Goal: Task Accomplishment & Management: Manage account settings

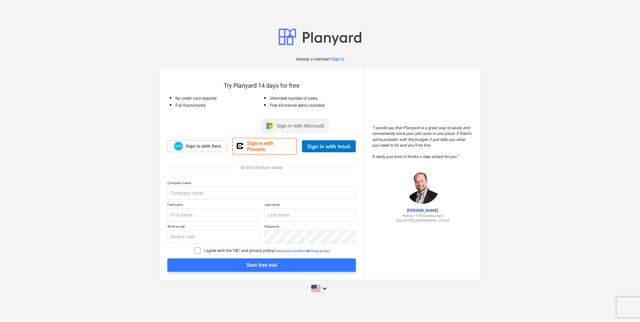
click at [314, 126] on span "Sign in with Microsoft" at bounding box center [301, 126] width 48 height 6
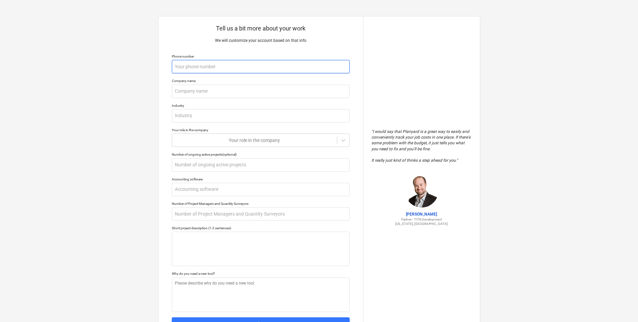
click at [282, 66] on input "text" at bounding box center [261, 66] width 178 height 13
type textarea "x"
type input "5"
type textarea "x"
type input "51"
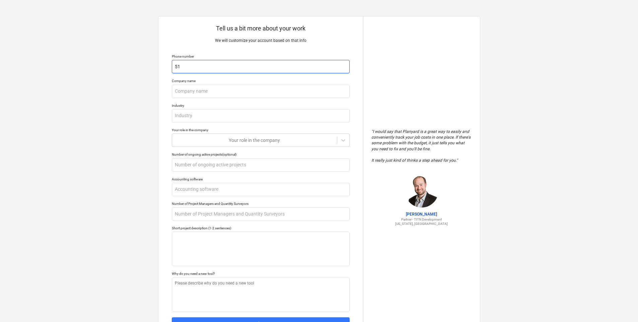
type textarea "x"
type input "513"
type textarea "x"
type input "513-"
type textarea "x"
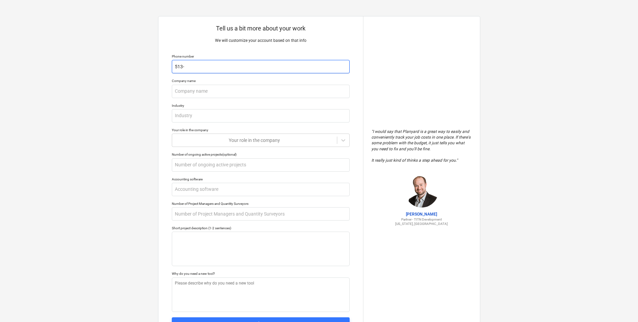
type input "513-3"
type textarea "x"
type input "513-33"
type textarea "x"
type input "513-337"
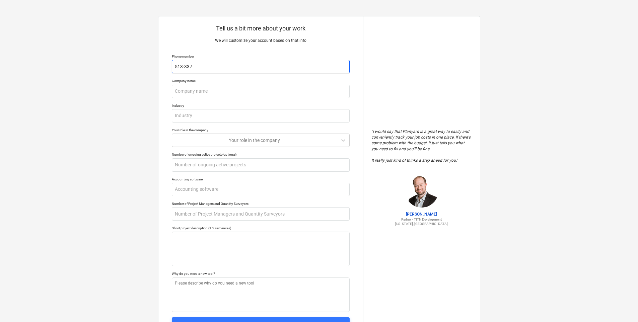
type textarea "x"
type input "513-337-"
type textarea "x"
type input "513-337-9"
type textarea "x"
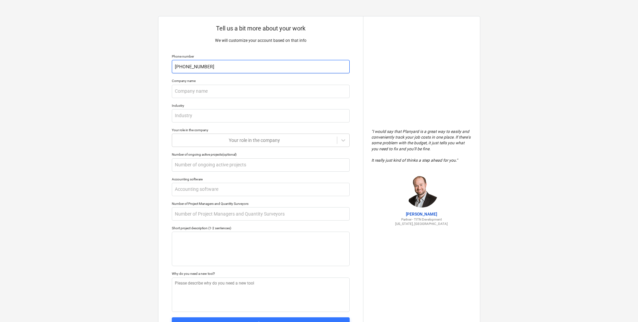
type input "513-337-98"
type textarea "x"
type input "513-337-982"
type textarea "x"
type input "513-337-9822"
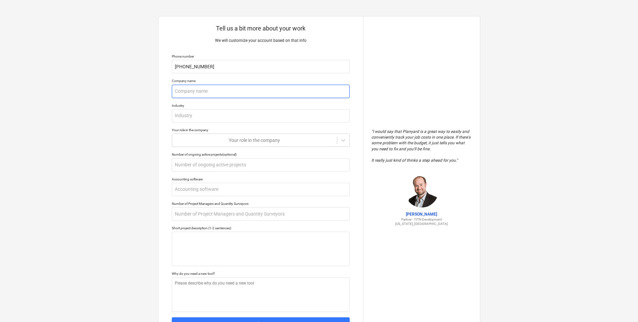
click at [324, 94] on input "text" at bounding box center [261, 91] width 178 height 13
type textarea "x"
type input "T"
type textarea "x"
type input "Te"
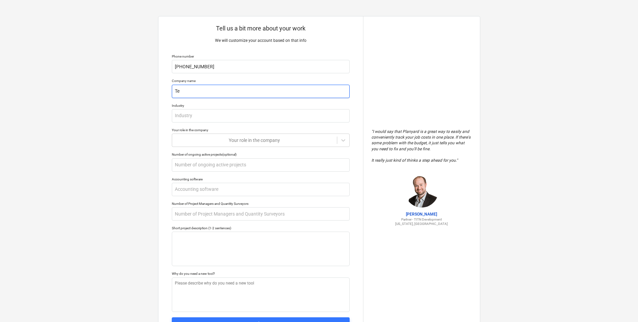
type textarea "x"
type input "Ter"
type textarea "x"
type input "Terr"
type textarea "x"
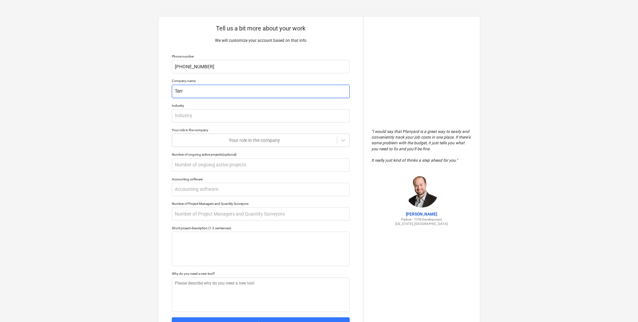
type input "Terre"
type textarea "x"
type input "Terrex"
type textarea "x"
type input "Terrex,"
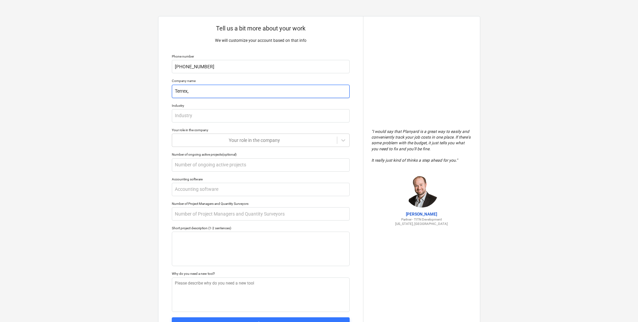
type textarea "x"
type input "Terrex, L"
type textarea "x"
type input "Terrex, LL"
type textarea "x"
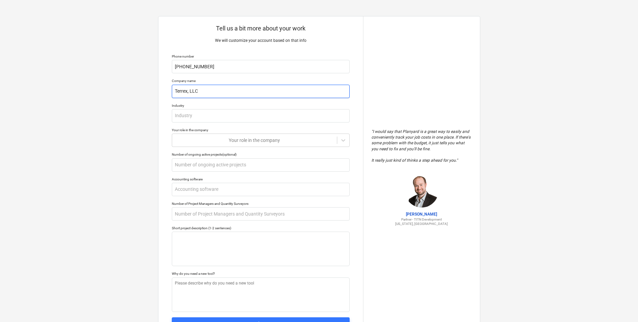
type input "Terrex, LLC"
type textarea "x"
type input "C"
type textarea "x"
type input "Co"
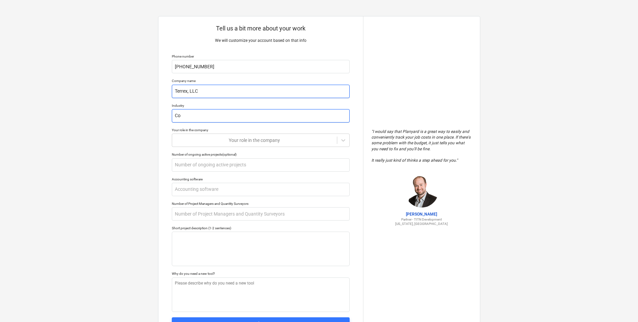
type textarea "x"
type input "Con"
type textarea "x"
type input "Cons"
type textarea "x"
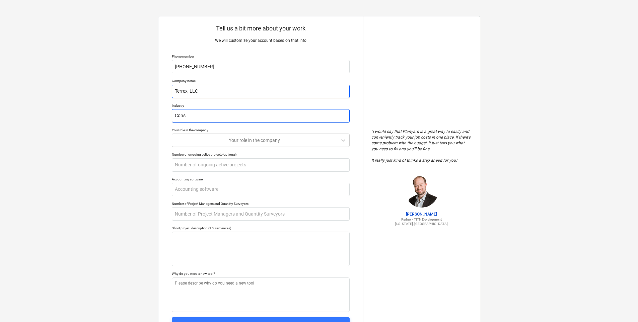
type input "Const"
type textarea "x"
type input "Constr"
type textarea "x"
type input "Constru"
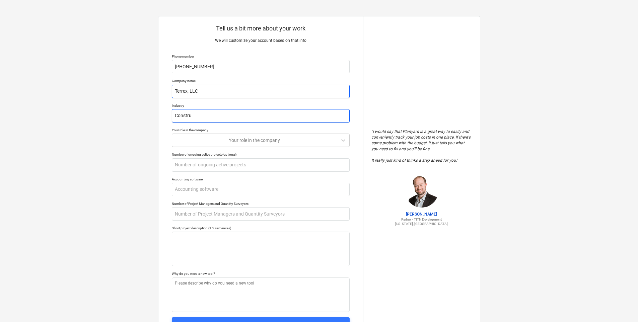
type textarea "x"
type input "Construc"
type textarea "x"
type input "Construct"
type textarea "x"
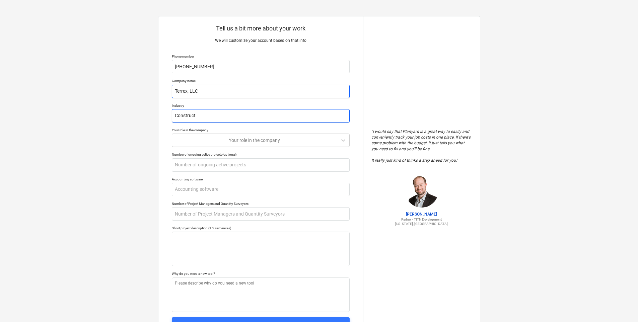
type input "Constructi"
type textarea "x"
type input "Constructio"
type textarea "x"
type input "Construction"
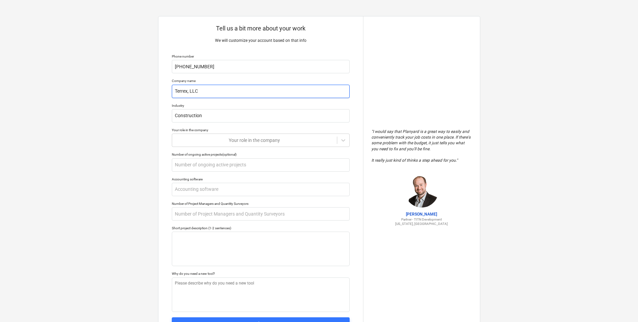
type textarea "x"
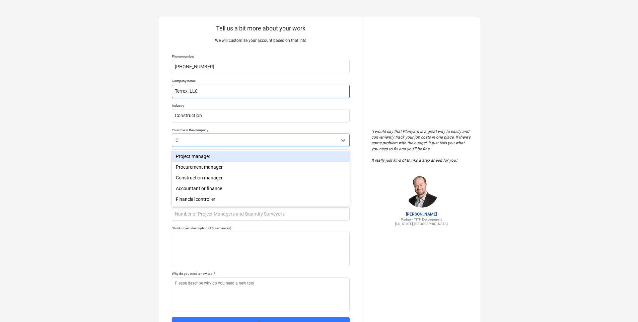
type input "CF"
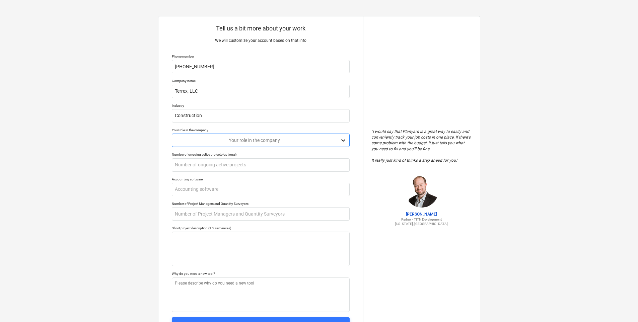
click at [345, 141] on icon at bounding box center [343, 140] width 7 height 7
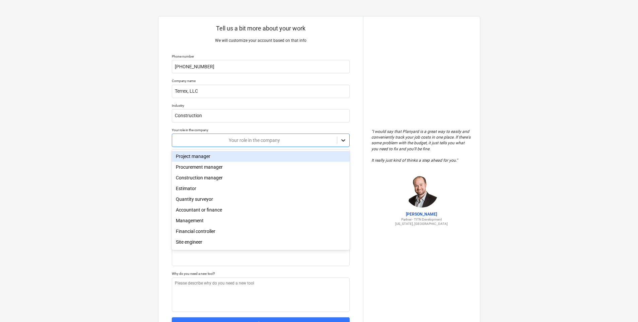
click at [345, 141] on icon at bounding box center [343, 140] width 7 height 7
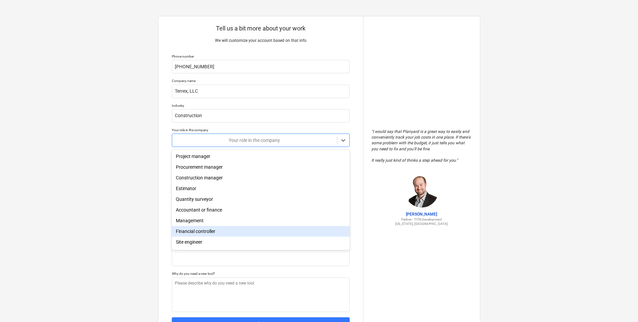
click at [204, 230] on div "Financial controller" at bounding box center [261, 231] width 178 height 11
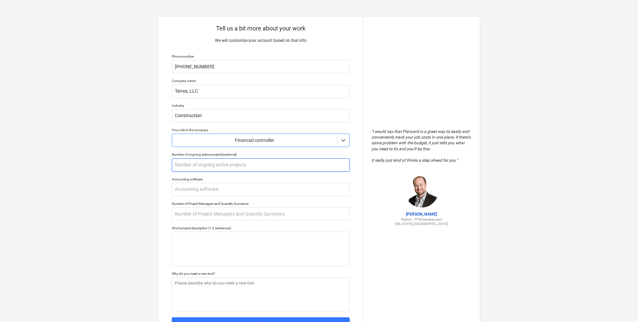
click at [226, 166] on input "text" at bounding box center [261, 164] width 178 height 13
type textarea "x"
type input "1"
type textarea "x"
type input "16"
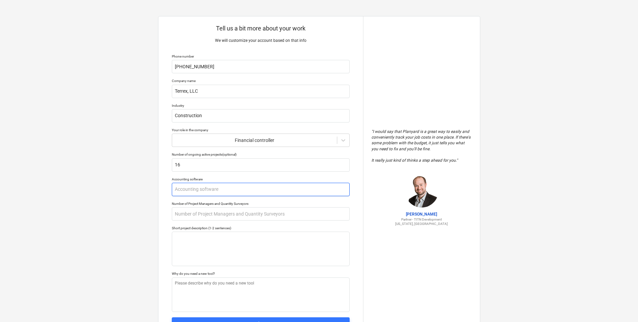
type textarea "x"
type input "C"
type textarea "x"
type input "Co"
type textarea "x"
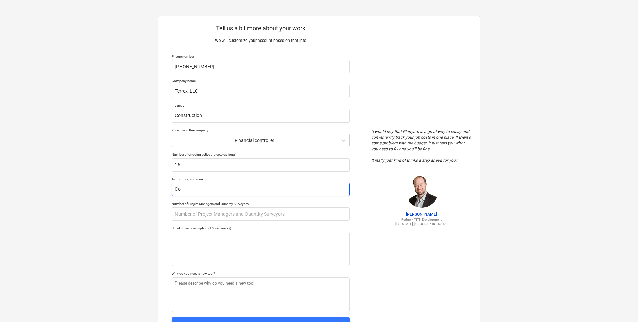
type input "Com"
type textarea "x"
type input "Comp"
type textarea "x"
type input "Compu"
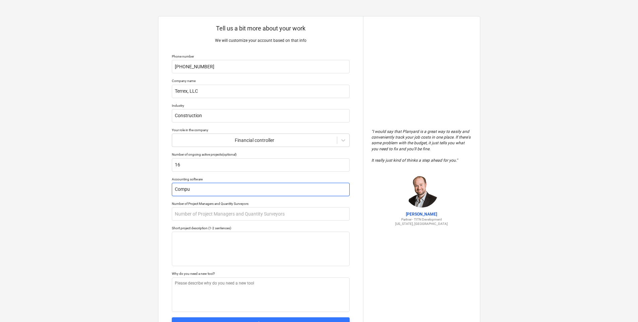
type textarea "x"
type input "Comput"
type textarea "x"
type input "Compute"
type textarea "x"
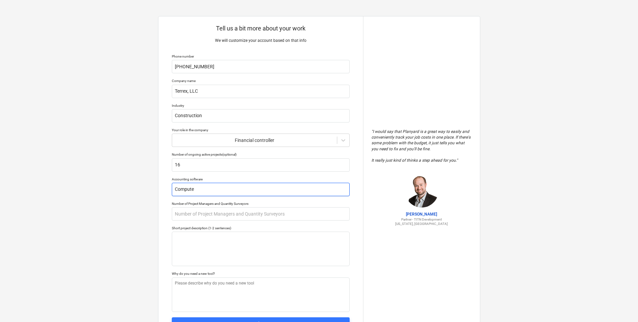
type input "Computer"
type textarea "x"
type input "Computere"
type textarea "x"
type input "Computerea"
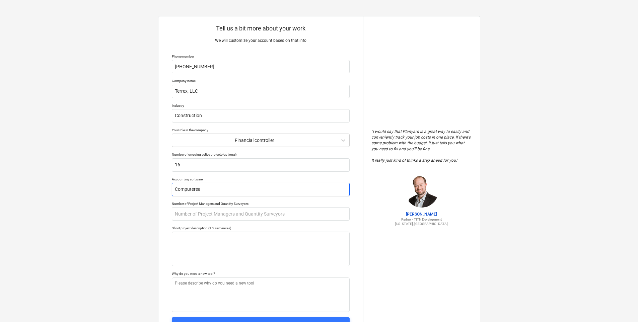
type textarea "x"
type input "Computereas"
type textarea "x"
type input "Computerease"
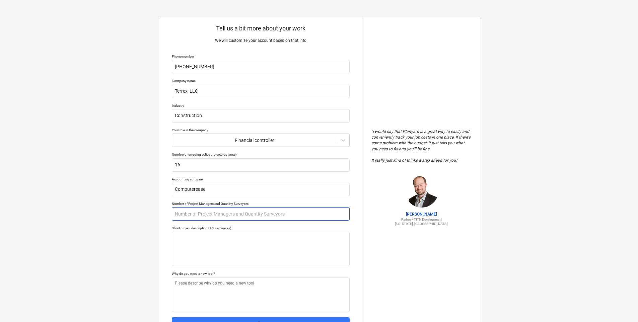
click at [233, 216] on input "text" at bounding box center [261, 213] width 178 height 13
type textarea "x"
type input "2"
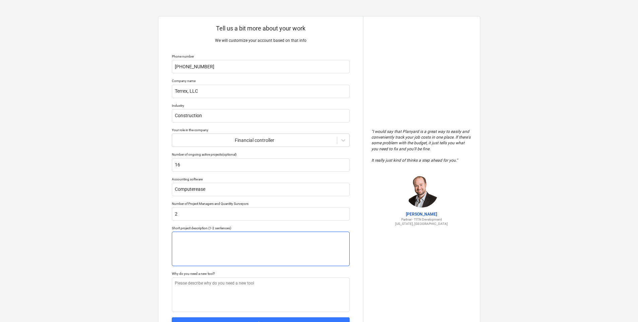
click at [220, 239] on textarea at bounding box center [261, 249] width 178 height 34
type textarea "x"
type textarea "C"
type textarea "x"
type textarea "Co"
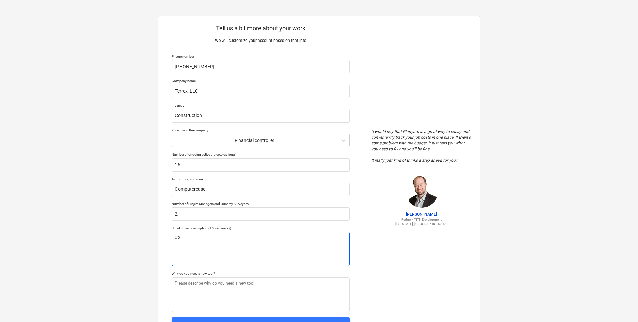
type textarea "x"
type textarea "Com"
type textarea "x"
type textarea "Comm"
type textarea "x"
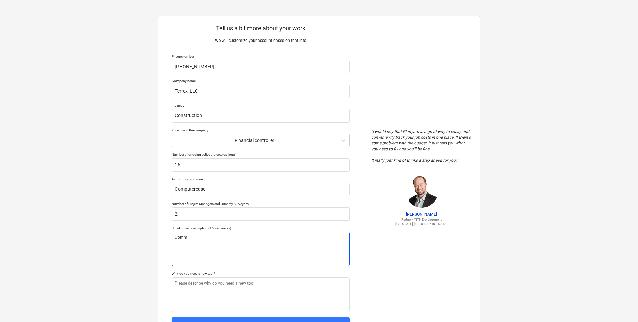
type textarea "Comme"
type textarea "x"
type textarea "Commer"
type textarea "x"
type textarea "Commerci"
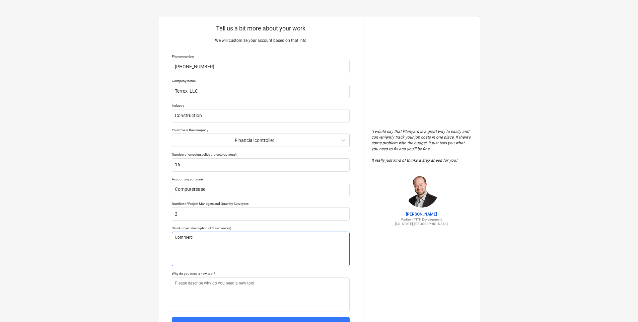
type textarea "x"
type textarea "Commercia"
type textarea "x"
type textarea "Commercial"
type textarea "x"
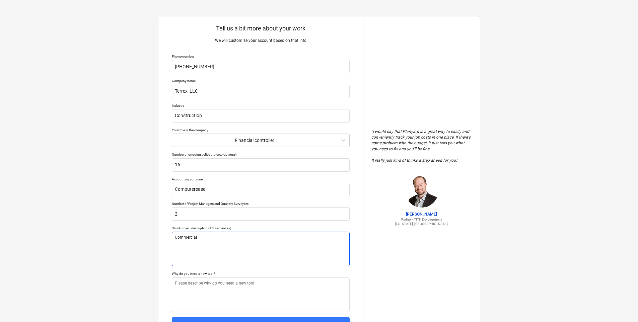
type textarea "Commercial"
type textarea "x"
type textarea "Commercial c"
type textarea "x"
type textarea "Commercial co"
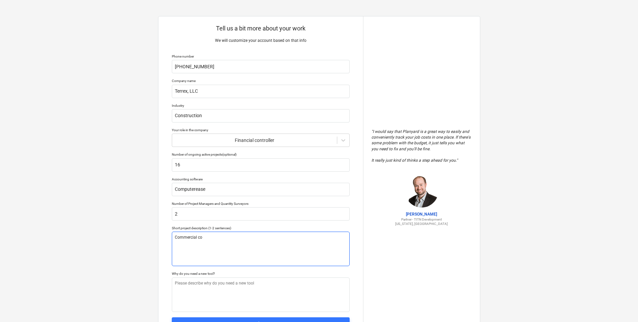
type textarea "x"
type textarea "Commercial con"
type textarea "x"
type textarea "Commercial cons"
type textarea "x"
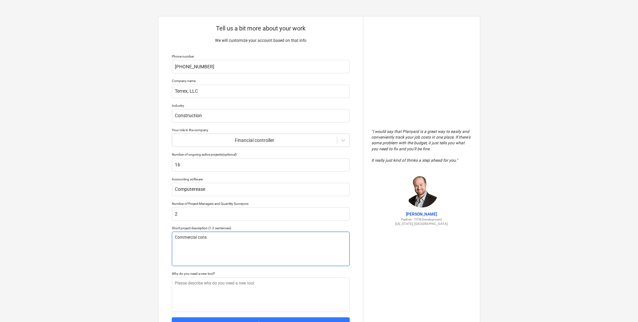
type textarea "Commercial const"
type textarea "x"
type textarea "Commercial constr"
type textarea "x"
type textarea "Commercial constru"
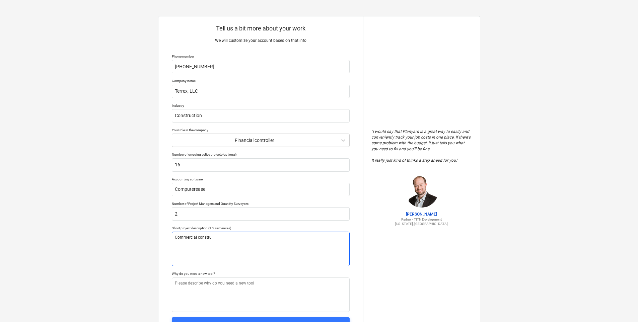
type textarea "x"
type textarea "Commercial construc"
type textarea "x"
type textarea "Commercial construct"
type textarea "x"
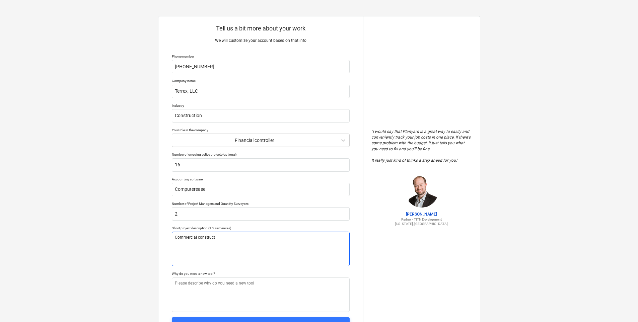
type textarea "Commercial constructi"
type textarea "x"
type textarea "Commercial constructio"
type textarea "x"
type textarea "Commercial construction"
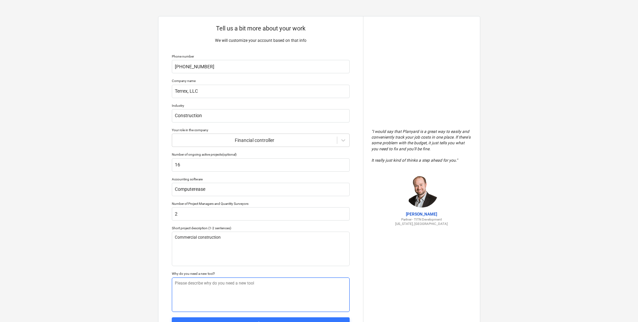
scroll to position [33, 0]
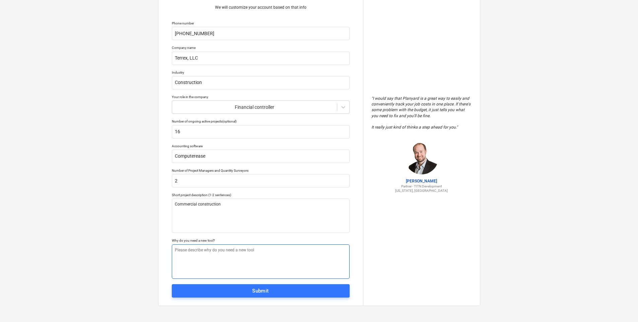
click at [211, 255] on textarea at bounding box center [261, 261] width 178 height 34
type textarea "x"
type textarea "C"
type textarea "x"
type textarea "Ca"
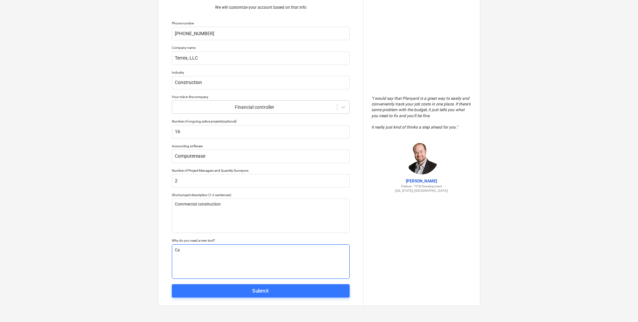
type textarea "x"
type textarea "Cas"
type textarea "x"
type textarea "Cash"
type textarea "x"
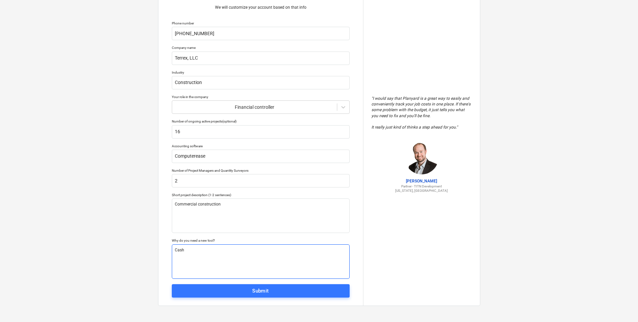
type textarea "Cash"
type textarea "x"
type textarea "Cash fl"
type textarea "x"
type textarea "Cash flo"
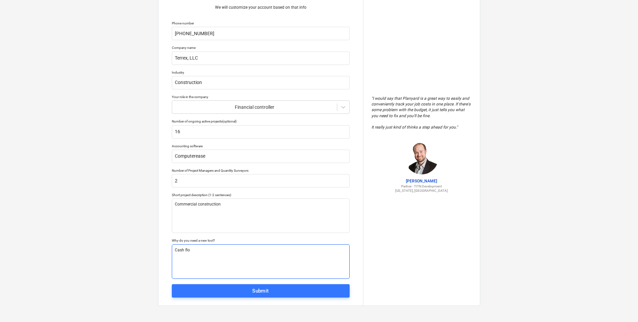
type textarea "x"
type textarea "Cash flor"
type textarea "x"
type textarea "Cash flore"
type textarea "x"
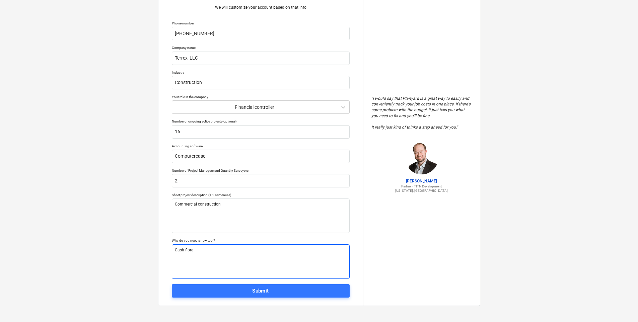
type textarea "Cash flor"
type textarea "x"
type textarea "Cash flo"
type textarea "x"
type textarea "Cash fl"
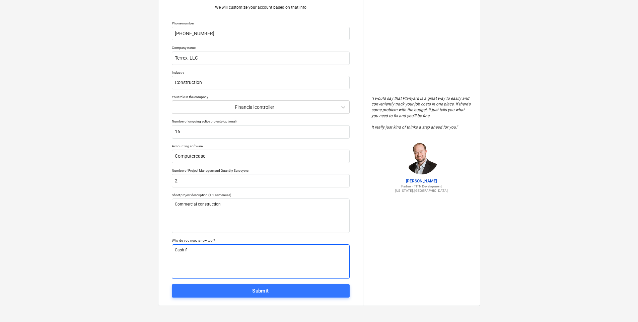
type textarea "x"
type textarea "Cash f"
type textarea "x"
type textarea "Cash fo"
type textarea "x"
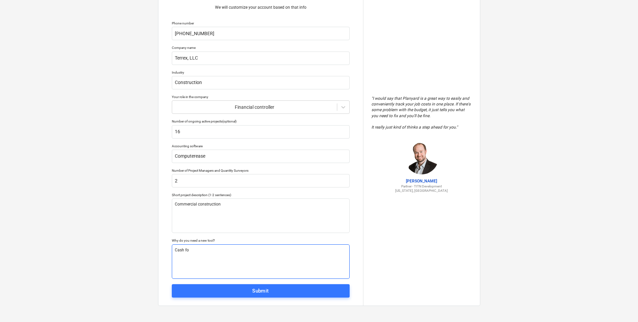
type textarea "Cash for"
type textarea "x"
type textarea "Cash fore"
type textarea "x"
type textarea "Cash forec"
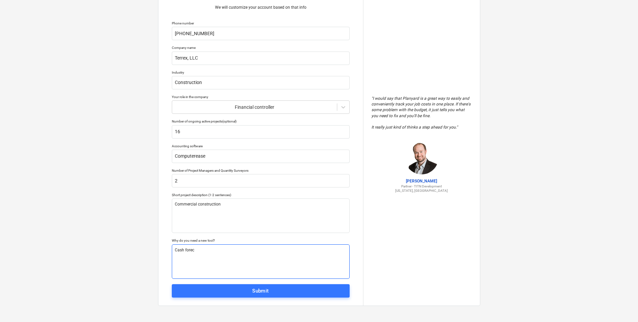
type textarea "x"
type textarea "Cash foreca"
type textarea "x"
type textarea "Cash forecas"
type textarea "x"
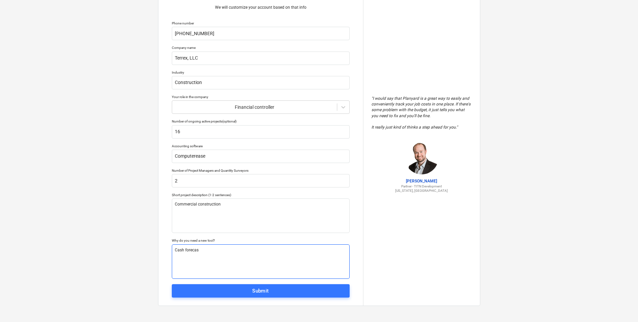
type textarea "Cash forecast"
type textarea "x"
type textarea "Cash forecasti"
type textarea "x"
type textarea "Cash forecasting"
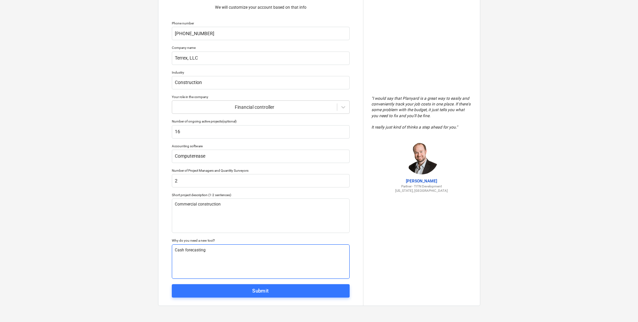
type textarea "x"
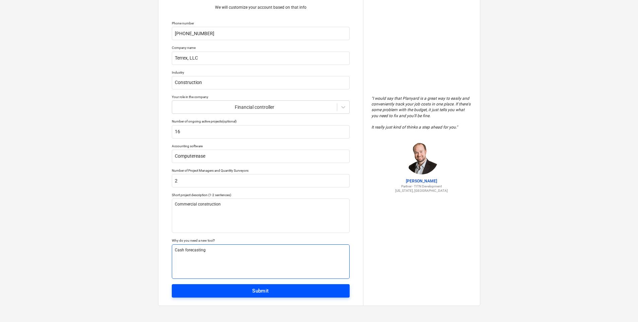
type textarea "Cash forecasting"
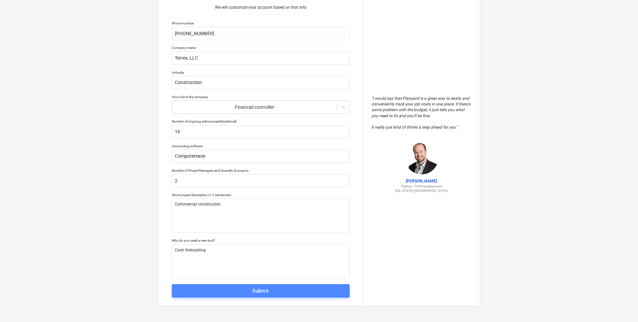
click at [251, 288] on span "Submit" at bounding box center [260, 291] width 163 height 9
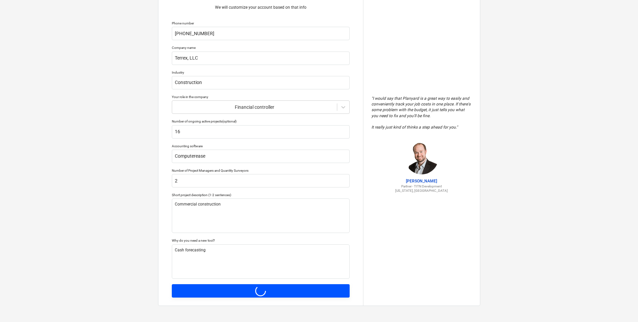
type textarea "x"
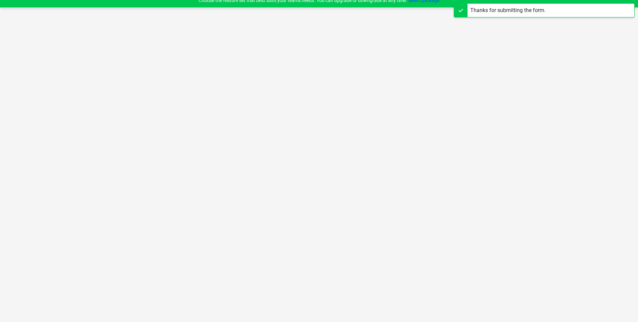
scroll to position [6, 0]
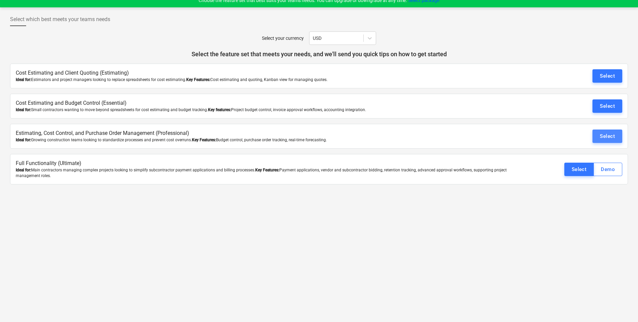
click at [601, 139] on div "Select" at bounding box center [607, 136] width 15 height 9
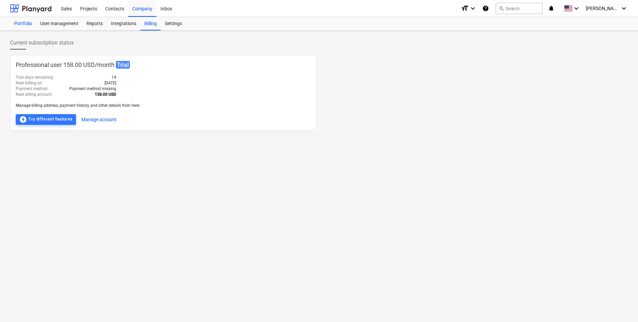
click at [25, 22] on div "Portfolio" at bounding box center [23, 23] width 26 height 13
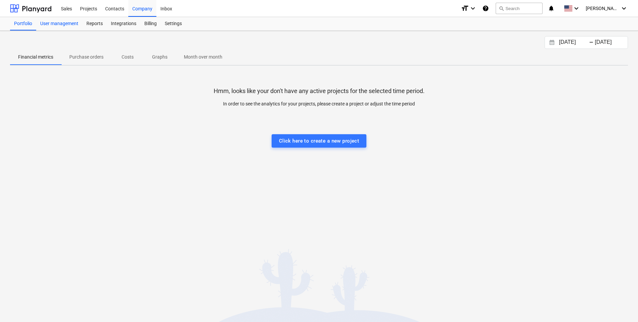
click at [62, 24] on div "User management" at bounding box center [59, 23] width 46 height 13
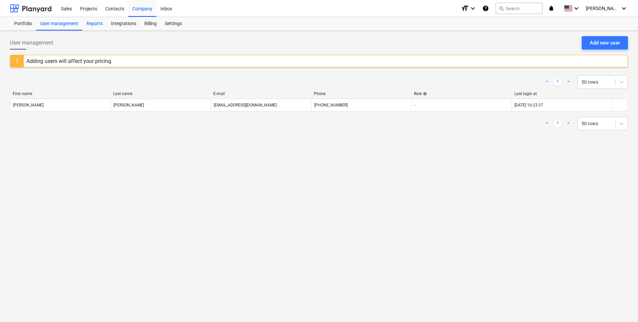
click at [91, 22] on div "Reports" at bounding box center [94, 23] width 24 height 13
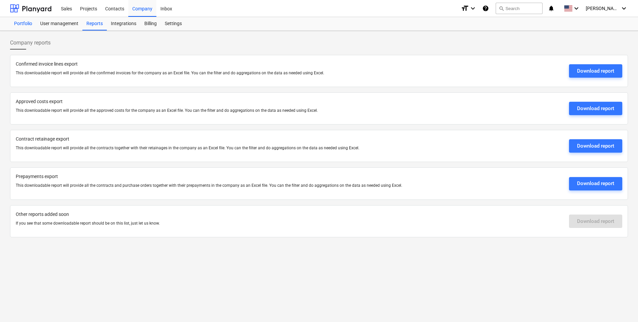
click at [25, 23] on div "Portfolio" at bounding box center [23, 23] width 26 height 13
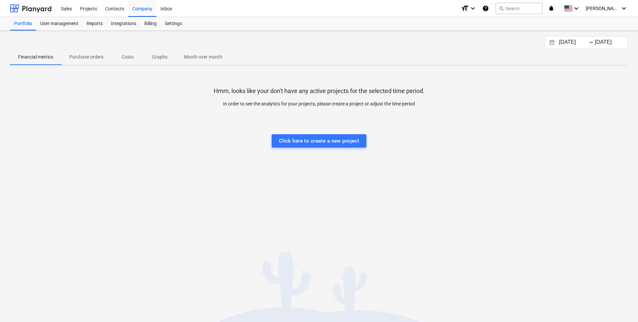
click at [85, 58] on p "Purchase orders" at bounding box center [86, 57] width 34 height 7
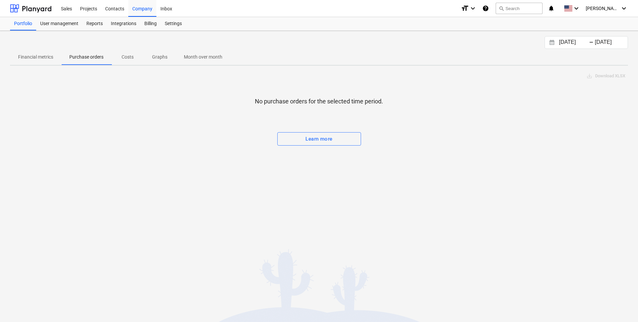
click at [130, 57] on p "Costs" at bounding box center [128, 57] width 16 height 7
click at [156, 57] on p "Graphs" at bounding box center [160, 57] width 16 height 7
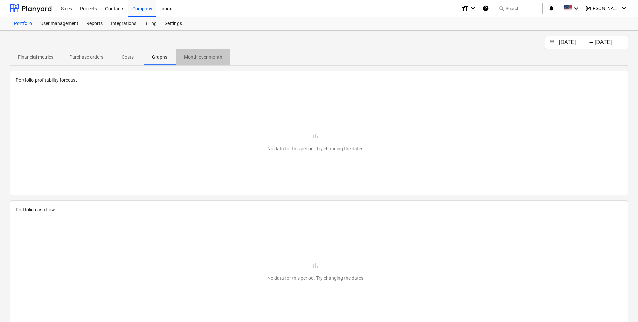
click at [208, 57] on p "Month over month" at bounding box center [203, 57] width 39 height 7
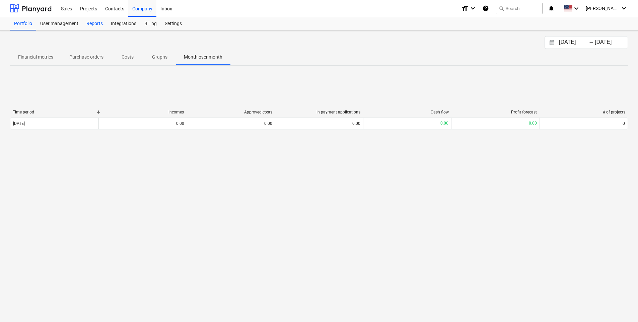
click at [94, 24] on div "Reports" at bounding box center [94, 23] width 24 height 13
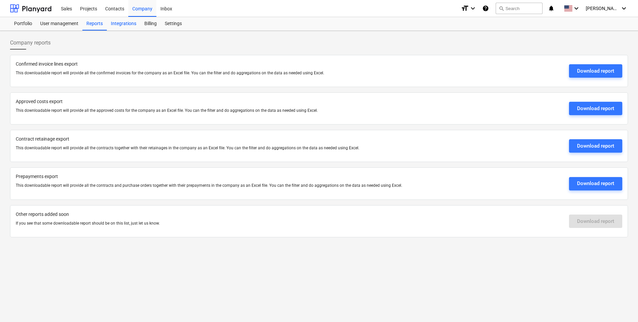
click at [126, 22] on div "Integrations" at bounding box center [123, 23] width 33 height 13
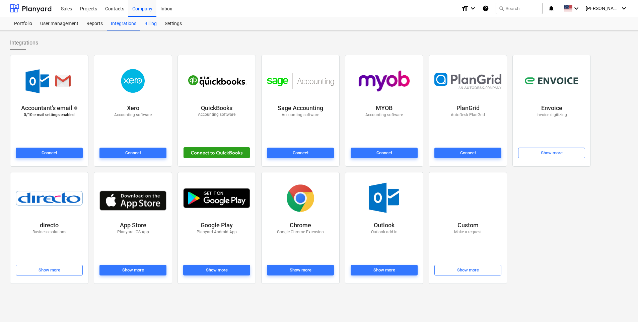
click at [152, 25] on div "Billing" at bounding box center [150, 23] width 20 height 13
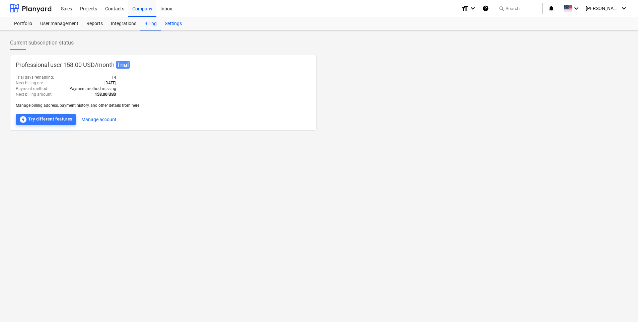
click at [172, 23] on div "Settings" at bounding box center [173, 23] width 25 height 13
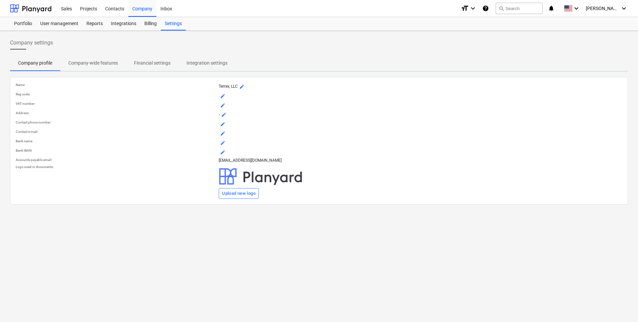
click at [153, 61] on p "Financial settings" at bounding box center [152, 63] width 36 height 7
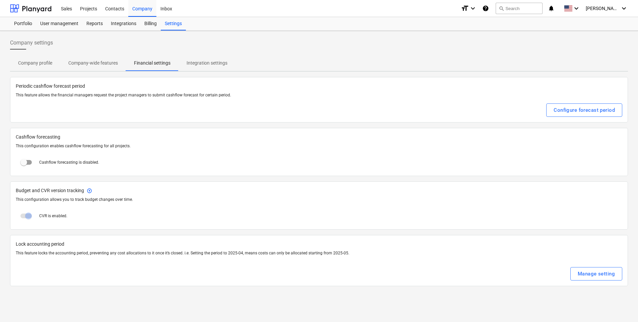
click at [25, 162] on input "checkbox" at bounding box center [24, 162] width 16 height 16
checkbox input "true"
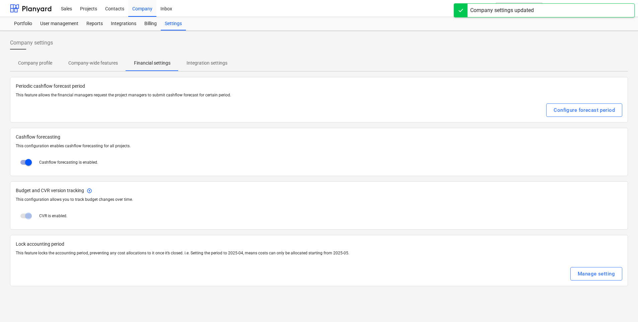
drag, startPoint x: 25, startPoint y: 162, endPoint x: 173, endPoint y: 156, distance: 148.1
click at [173, 156] on div "Cashflow forecasting is enabled." at bounding box center [319, 162] width 606 height 16
click at [558, 110] on div "Configure forecast period" at bounding box center [583, 110] width 61 height 9
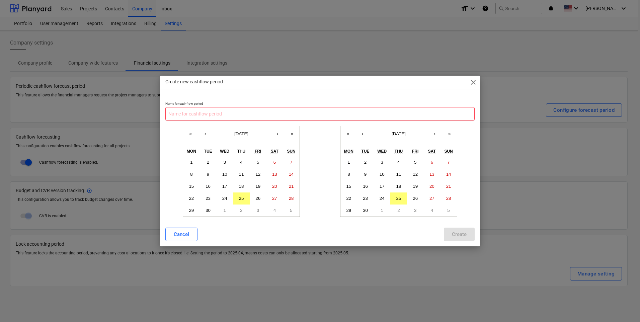
click at [264, 111] on input "text" at bounding box center [319, 113] width 309 height 13
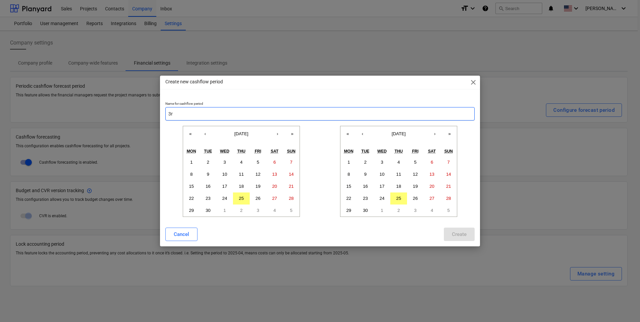
type input "3"
type input "4th qtr 2025"
click at [278, 137] on button "›" at bounding box center [277, 133] width 15 height 15
click at [226, 161] on button "1" at bounding box center [224, 162] width 17 height 12
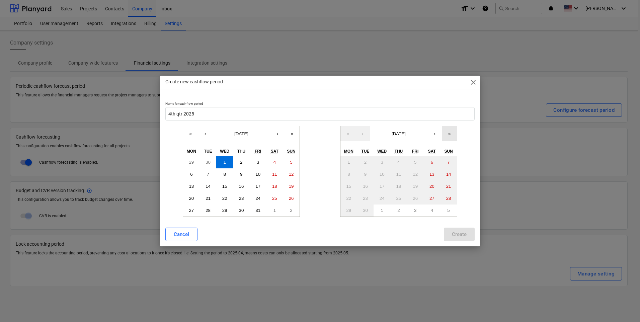
click at [449, 135] on button "»" at bounding box center [449, 133] width 15 height 15
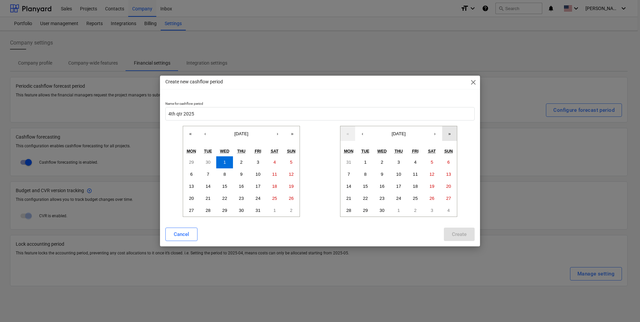
click at [449, 135] on button "»" at bounding box center [449, 133] width 15 height 15
click at [348, 135] on button "«" at bounding box center [348, 133] width 15 height 15
click at [360, 132] on button "‹" at bounding box center [362, 133] width 15 height 15
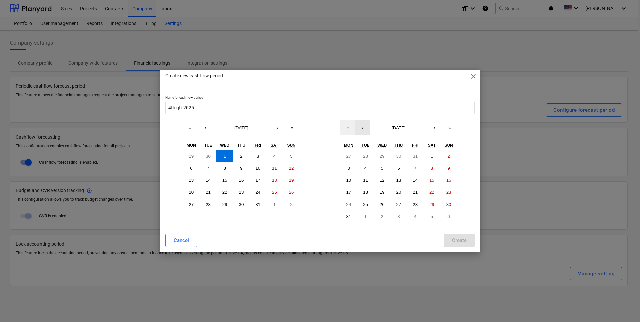
click at [362, 130] on button "‹" at bounding box center [362, 127] width 15 height 15
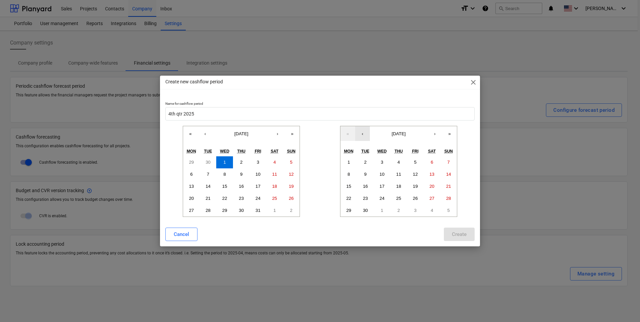
click at [362, 130] on button "‹" at bounding box center [362, 133] width 15 height 15
click at [365, 135] on button "‹" at bounding box center [362, 133] width 15 height 15
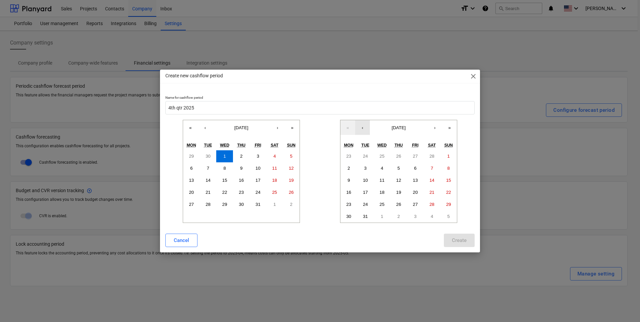
click at [365, 135] on button "‹" at bounding box center [362, 127] width 15 height 15
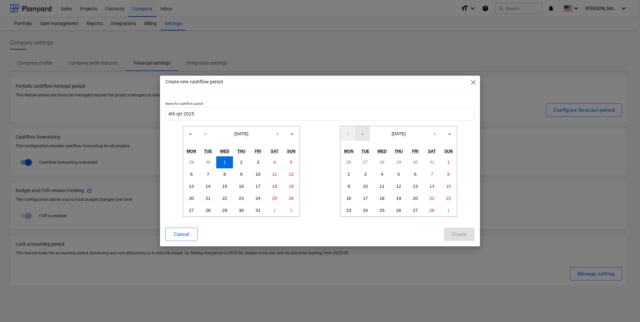
click at [365, 135] on button "‹" at bounding box center [362, 133] width 15 height 15
click at [381, 209] on abbr "31" at bounding box center [382, 210] width 5 height 5
click at [455, 233] on div "Create" at bounding box center [459, 234] width 15 height 9
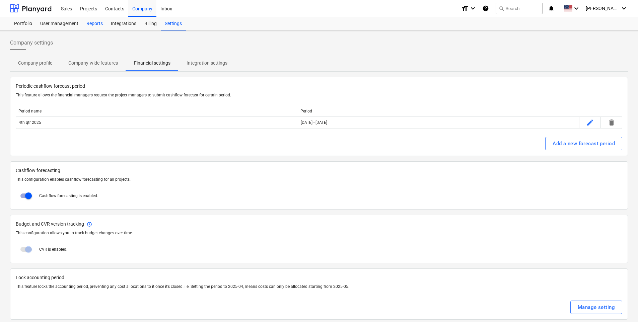
click at [88, 24] on div "Reports" at bounding box center [94, 23] width 24 height 13
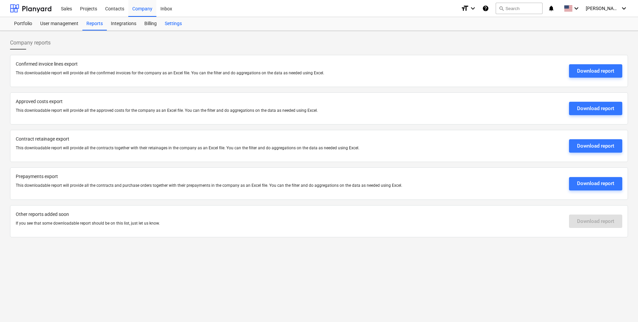
click at [179, 23] on div "Settings" at bounding box center [173, 23] width 25 height 13
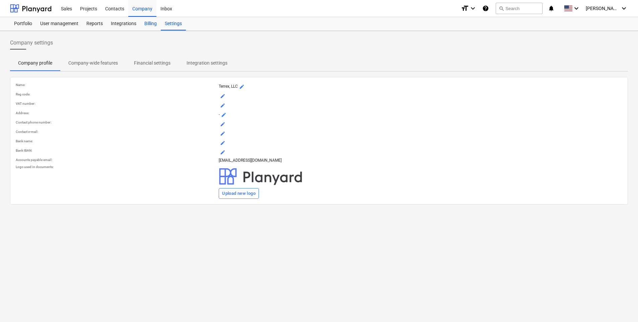
click at [149, 24] on div "Billing" at bounding box center [150, 23] width 20 height 13
